Goal: Navigation & Orientation: Find specific page/section

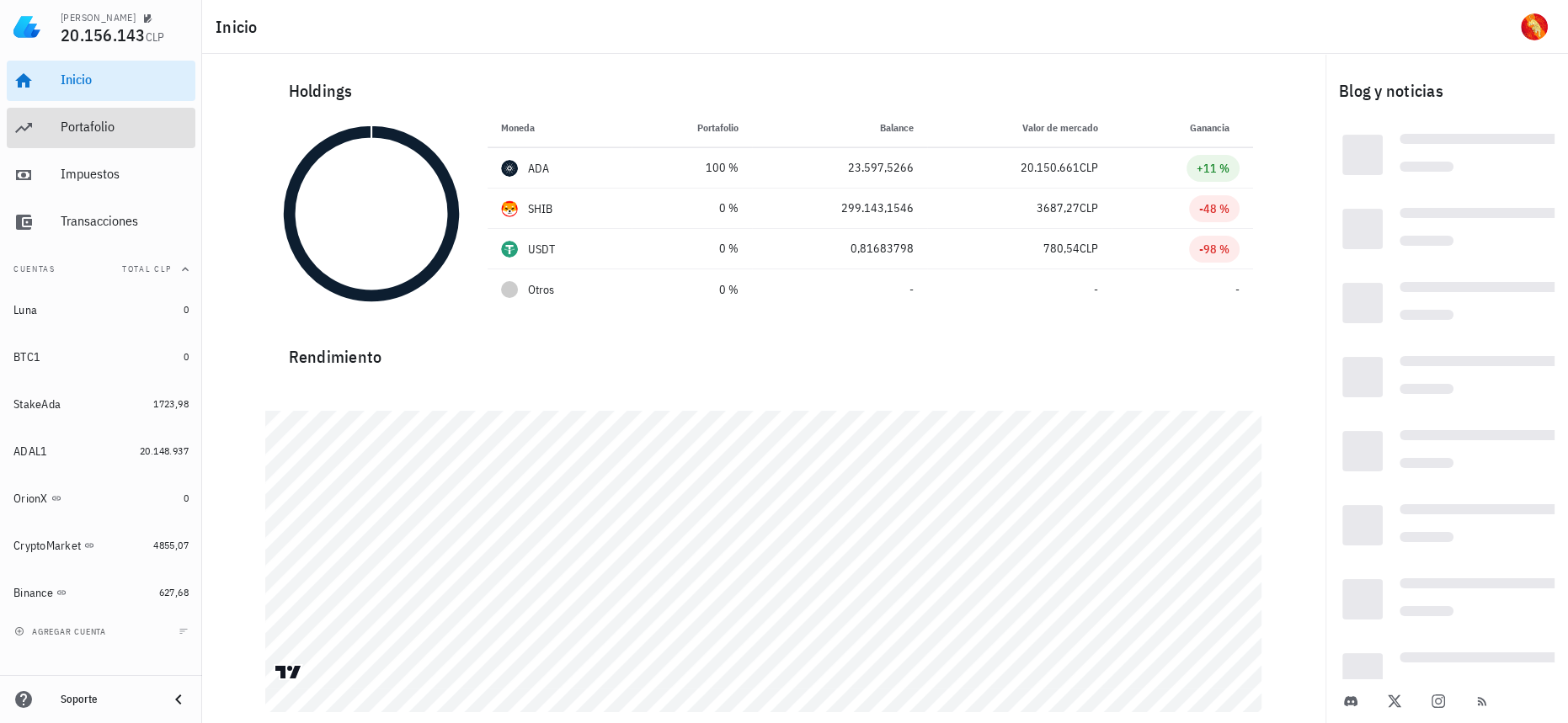
click at [85, 124] on div "Portafolio" at bounding box center [124, 126] width 128 height 16
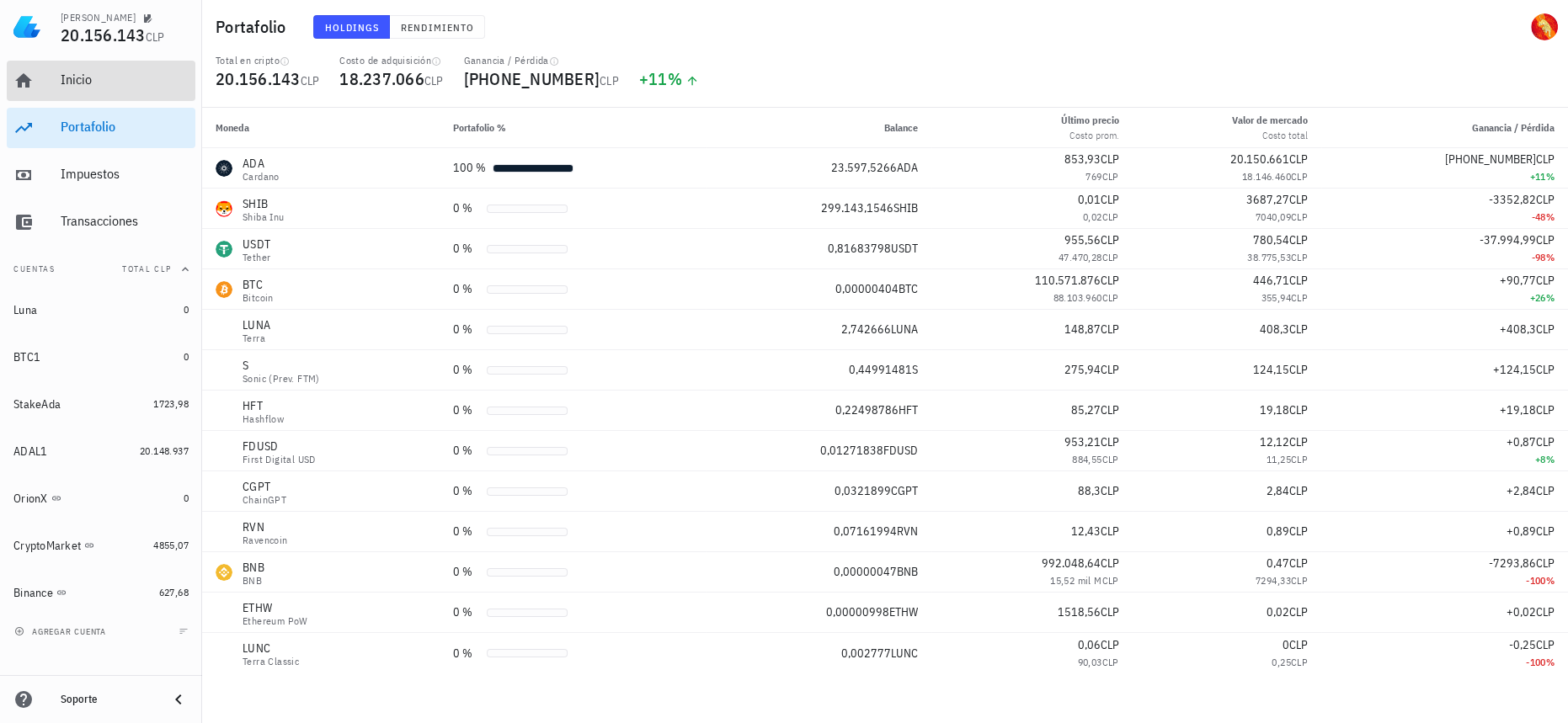
click at [63, 82] on div "Inicio" at bounding box center [124, 80] width 128 height 16
